Goal: Task Accomplishment & Management: Use online tool/utility

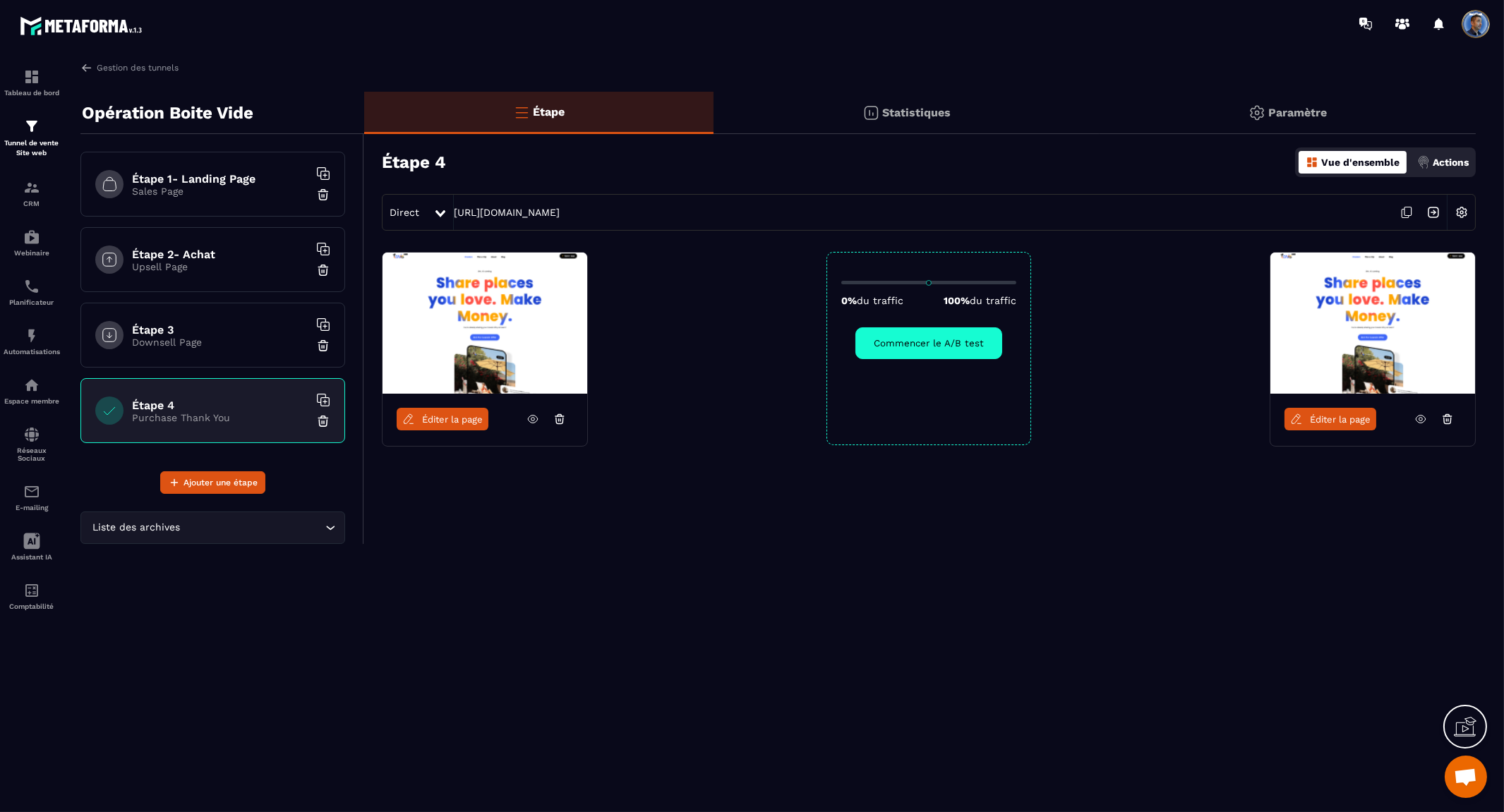
scroll to position [3439, 0]
click at [1453, 422] on icon at bounding box center [1447, 419] width 13 height 13
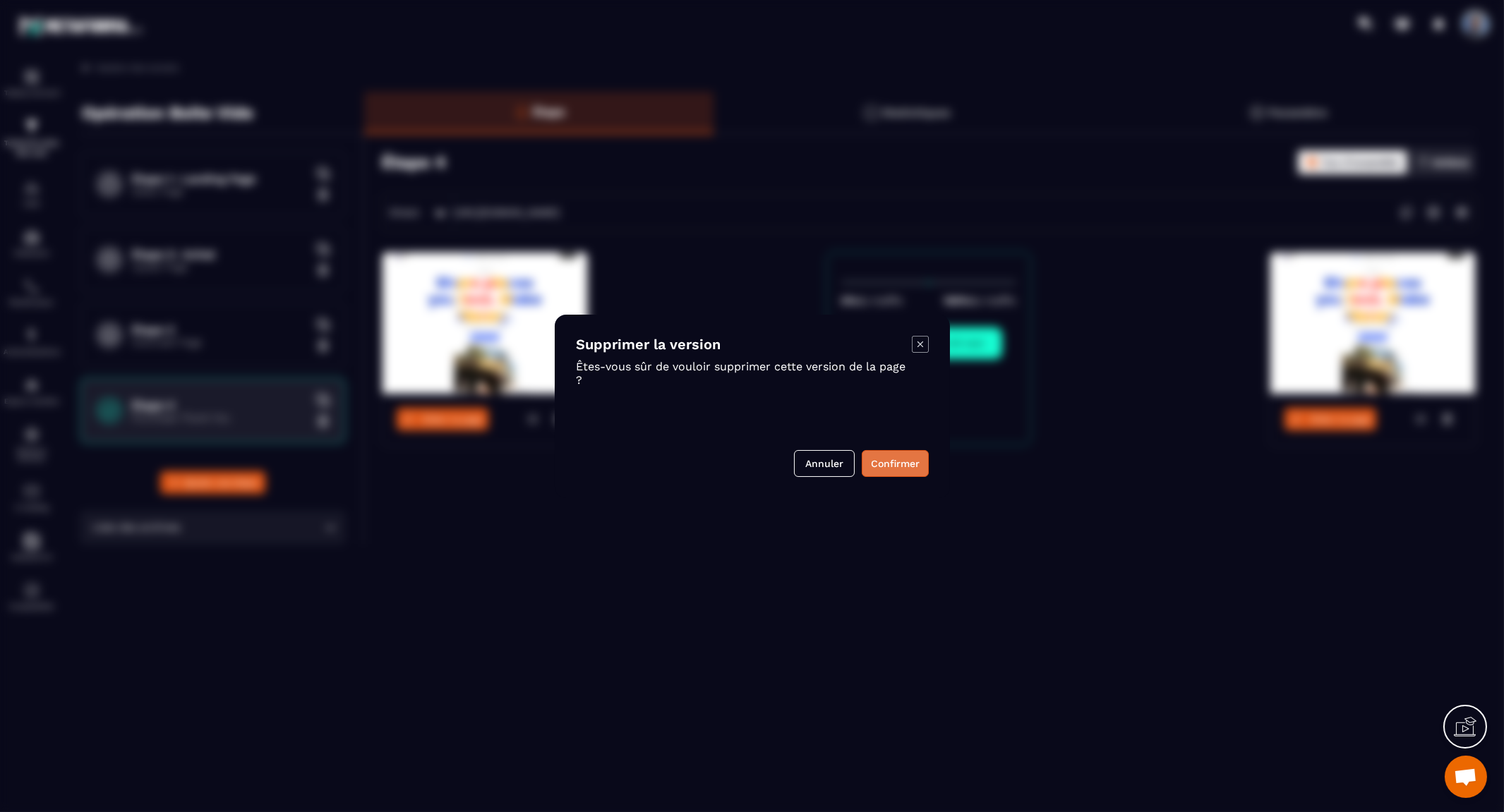
click at [896, 461] on button "Confirmer" at bounding box center [895, 463] width 67 height 27
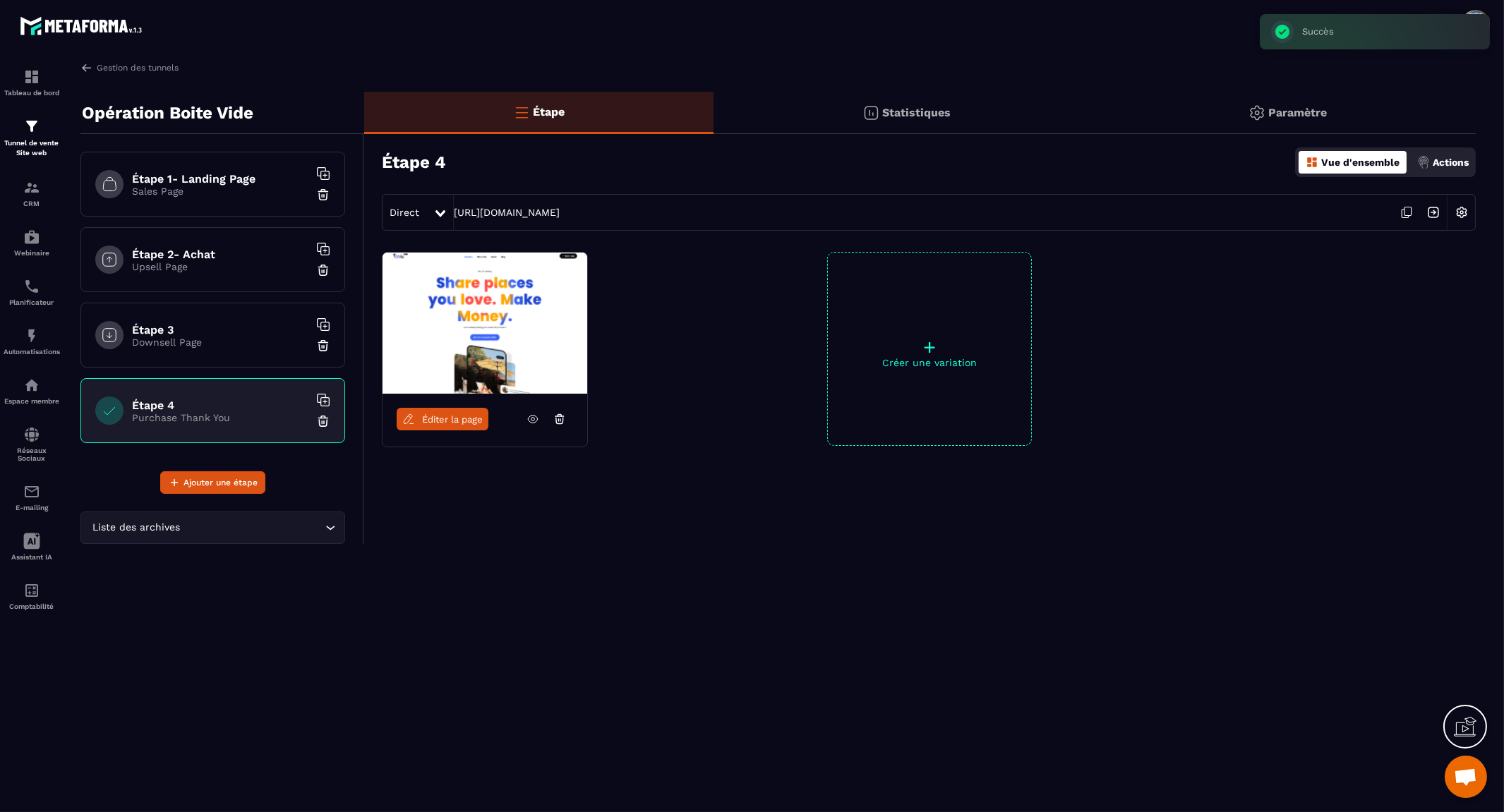
click at [922, 319] on div "+ Créer une variation" at bounding box center [930, 349] width 205 height 194
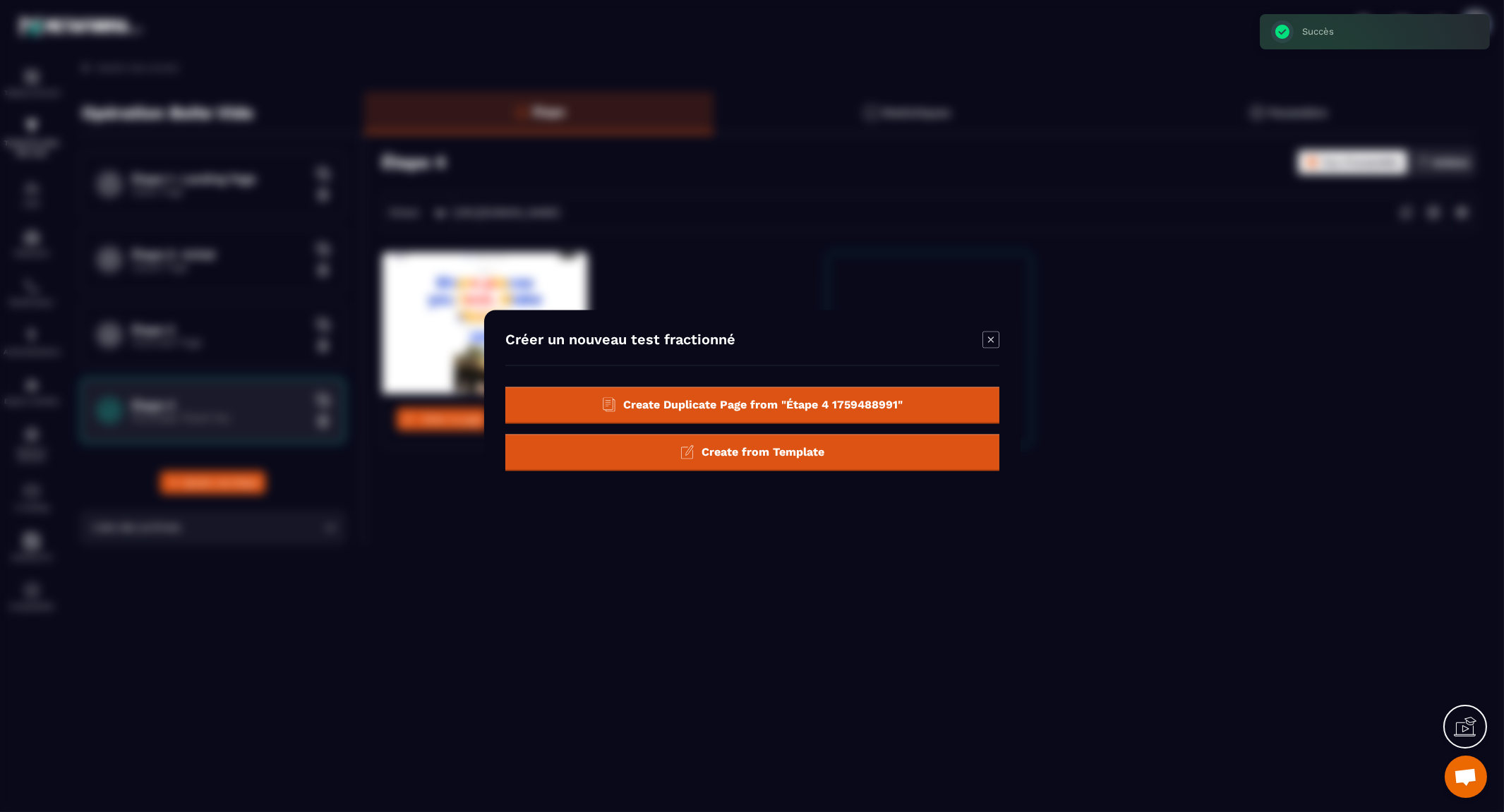
click at [792, 452] on span "Create from Template" at bounding box center [763, 452] width 123 height 13
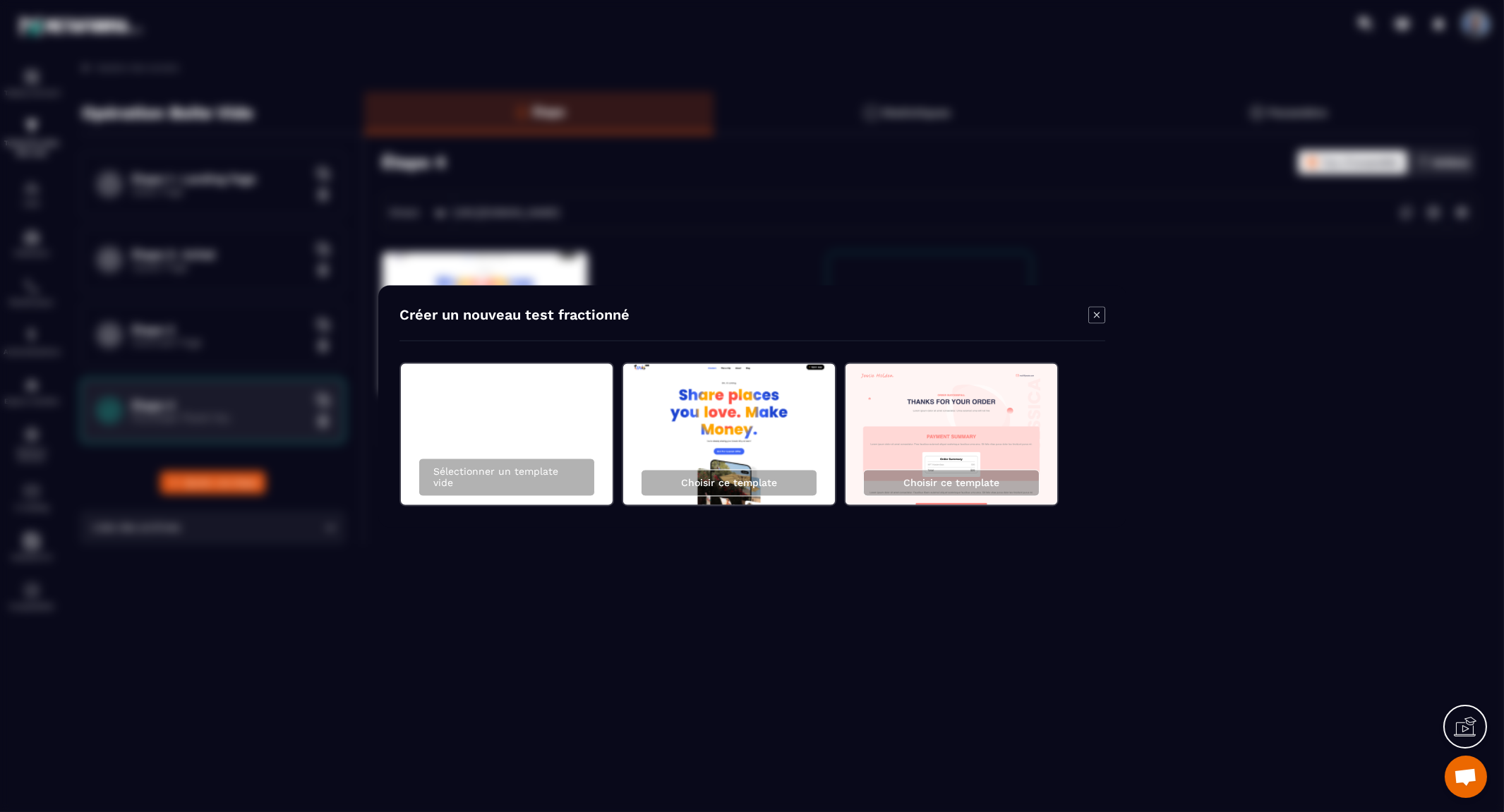
click at [1095, 310] on icon "Modal window" at bounding box center [1096, 314] width 17 height 17
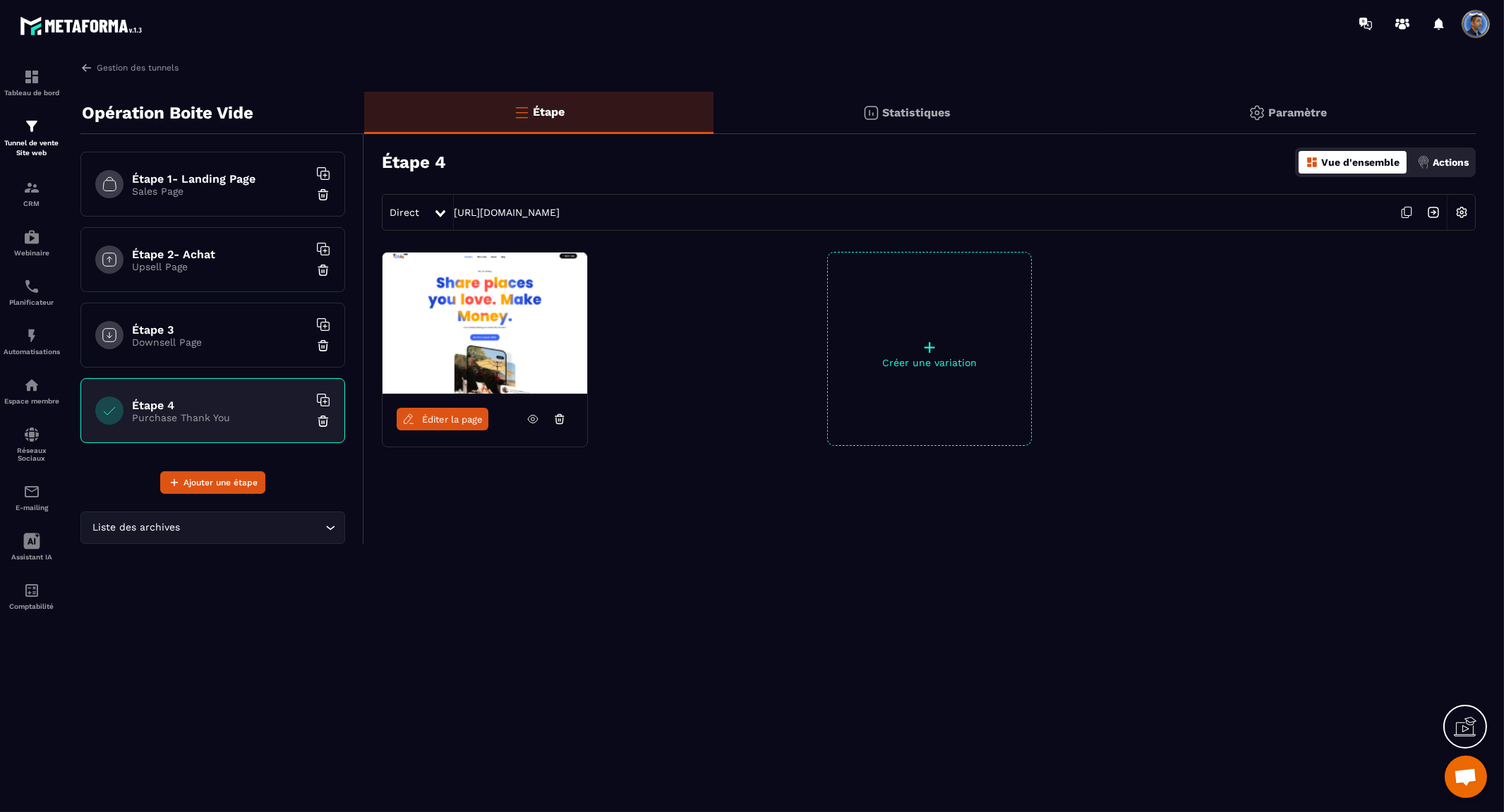
click at [440, 419] on span "Éditer la page" at bounding box center [452, 419] width 61 height 10
